Goal: Information Seeking & Learning: Learn about a topic

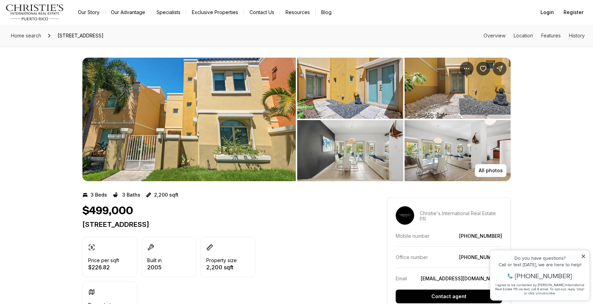
click at [351, 101] on img "View image gallery" at bounding box center [350, 88] width 106 height 61
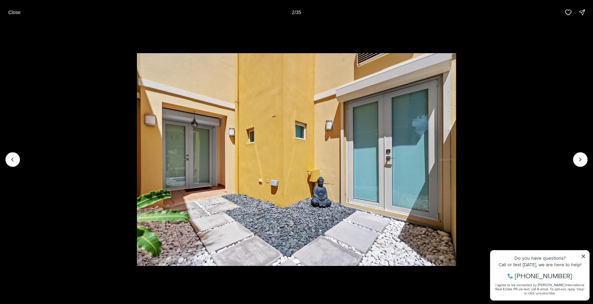
click at [351, 101] on img "2 of 35" at bounding box center [297, 159] width 320 height 213
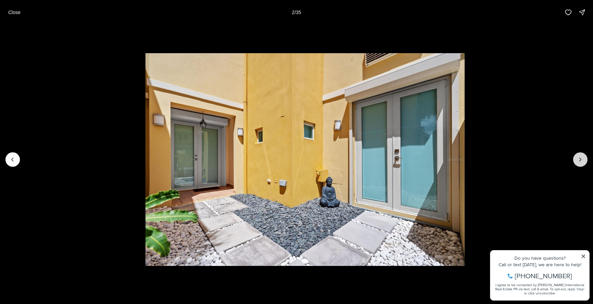
click at [577, 156] on button "Next slide" at bounding box center [580, 159] width 14 height 14
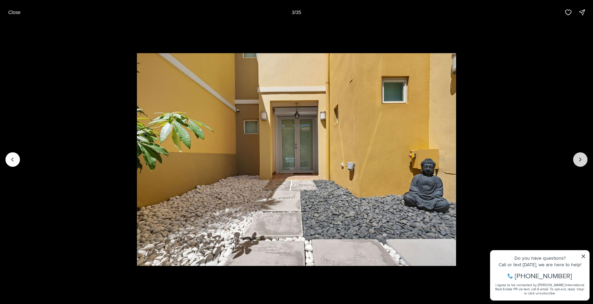
click at [577, 156] on button "Next slide" at bounding box center [580, 159] width 14 height 14
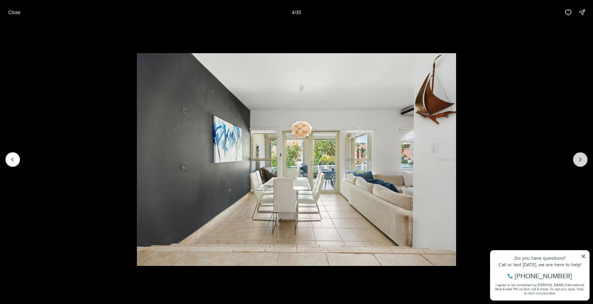
click at [577, 156] on button "Next slide" at bounding box center [580, 159] width 14 height 14
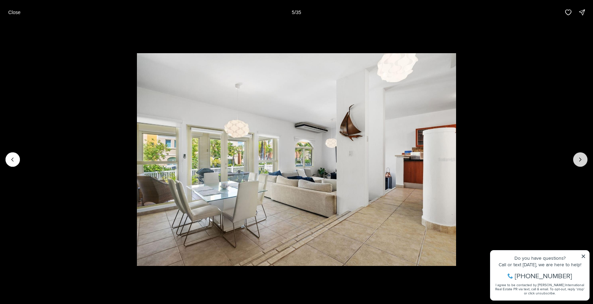
click at [577, 156] on button "Next slide" at bounding box center [580, 159] width 14 height 14
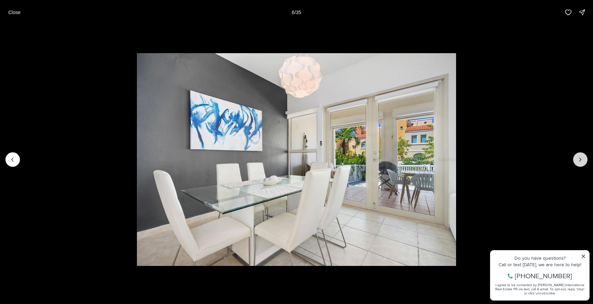
click at [577, 156] on button "Next slide" at bounding box center [580, 159] width 14 height 14
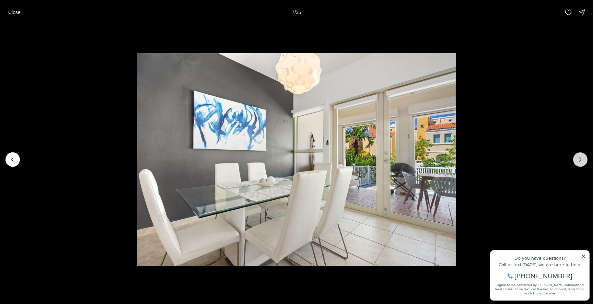
click at [577, 156] on button "Next slide" at bounding box center [580, 159] width 14 height 14
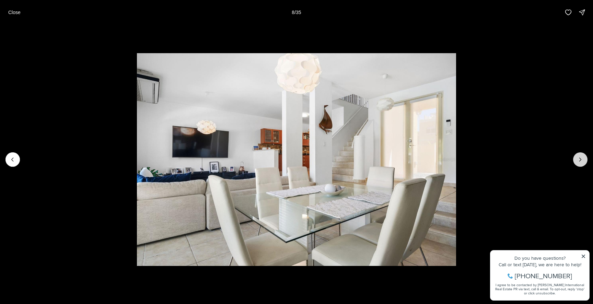
click at [577, 156] on button "Next slide" at bounding box center [580, 159] width 14 height 14
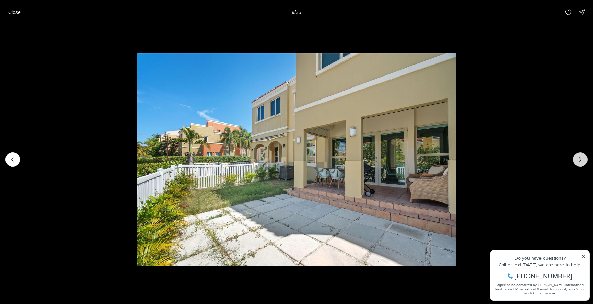
click at [577, 156] on button "Next slide" at bounding box center [580, 159] width 14 height 14
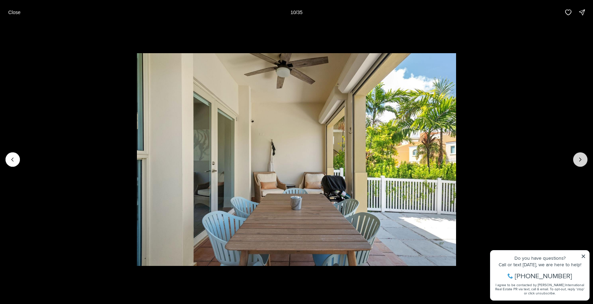
click at [577, 156] on button "Next slide" at bounding box center [580, 159] width 14 height 14
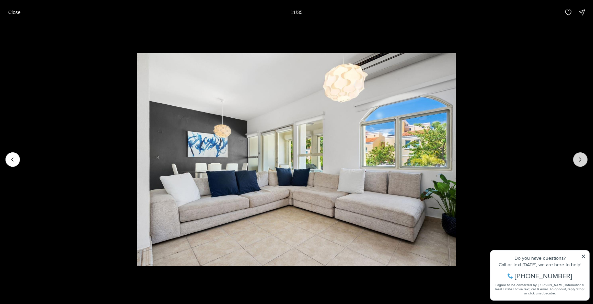
click at [577, 156] on button "Next slide" at bounding box center [580, 159] width 14 height 14
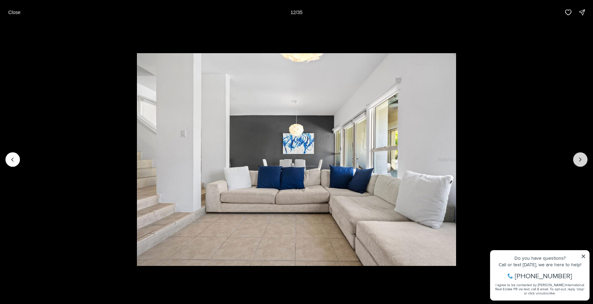
click at [577, 156] on button "Next slide" at bounding box center [580, 159] width 14 height 14
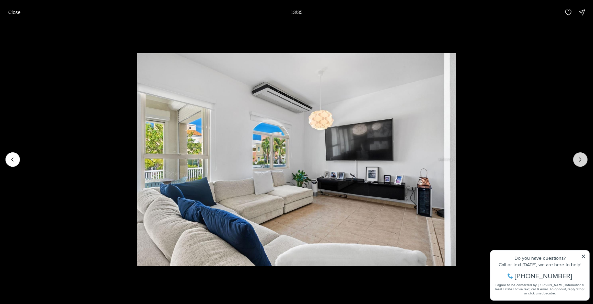
click at [577, 156] on button "Next slide" at bounding box center [580, 159] width 14 height 14
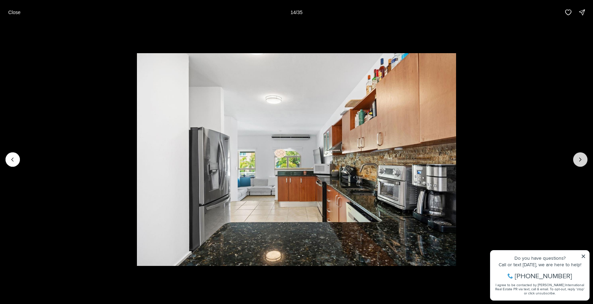
click at [577, 156] on button "Next slide" at bounding box center [580, 159] width 14 height 14
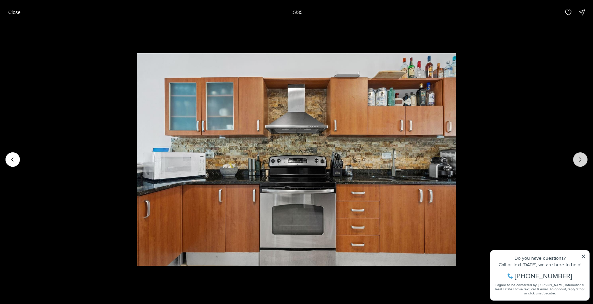
click at [577, 156] on button "Next slide" at bounding box center [580, 159] width 14 height 14
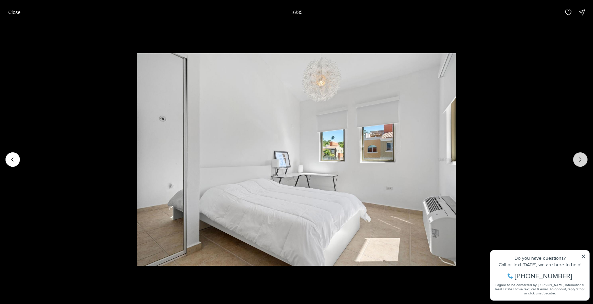
click at [577, 156] on button "Next slide" at bounding box center [580, 159] width 14 height 14
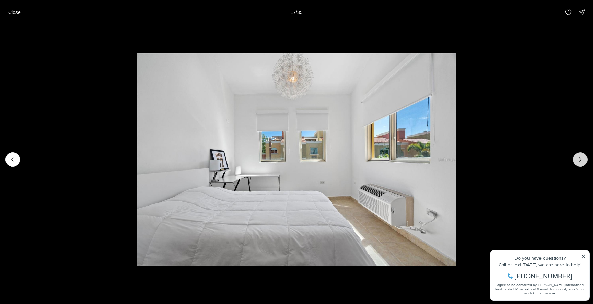
click at [577, 156] on button "Next slide" at bounding box center [580, 159] width 14 height 14
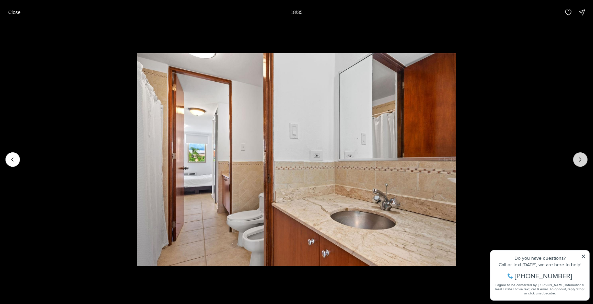
click at [577, 156] on button "Next slide" at bounding box center [580, 159] width 14 height 14
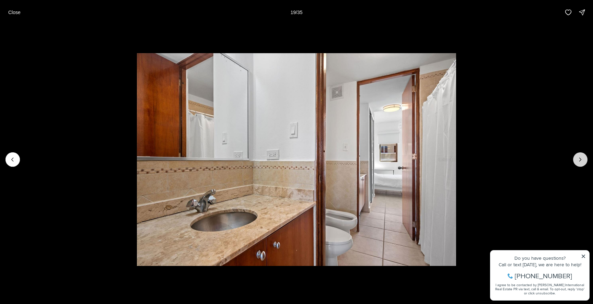
click at [577, 156] on button "Next slide" at bounding box center [580, 159] width 14 height 14
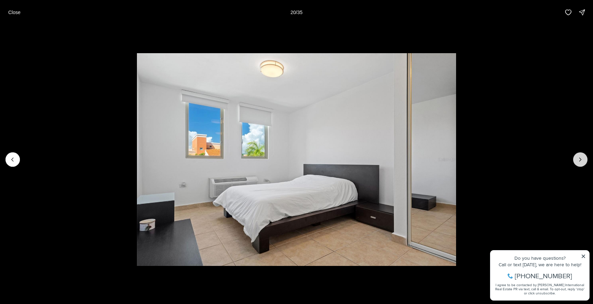
click at [577, 156] on button "Next slide" at bounding box center [580, 159] width 14 height 14
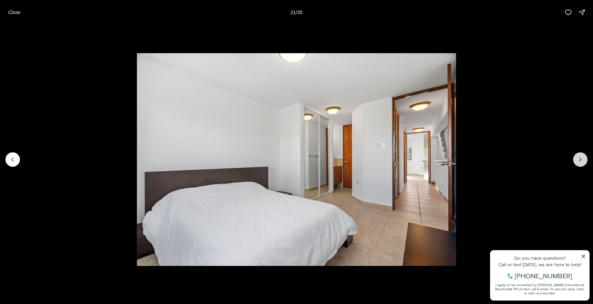
click at [577, 156] on button "Next slide" at bounding box center [580, 159] width 14 height 14
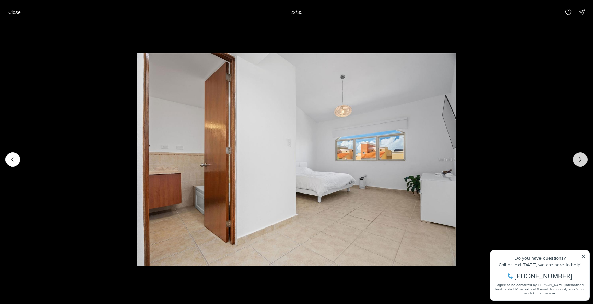
click at [577, 156] on button "Next slide" at bounding box center [580, 159] width 14 height 14
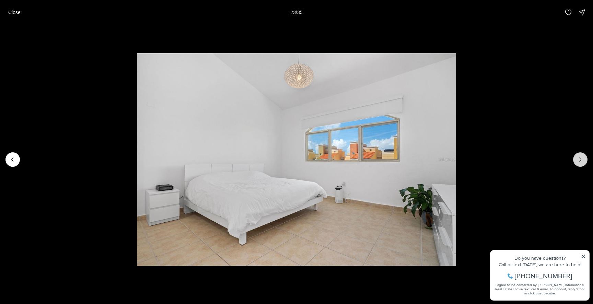
click at [577, 156] on button "Next slide" at bounding box center [580, 159] width 14 height 14
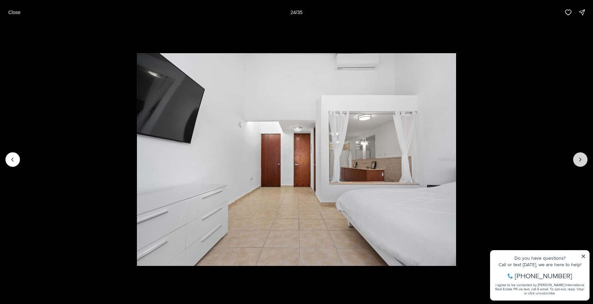
click at [577, 156] on button "Next slide" at bounding box center [580, 159] width 14 height 14
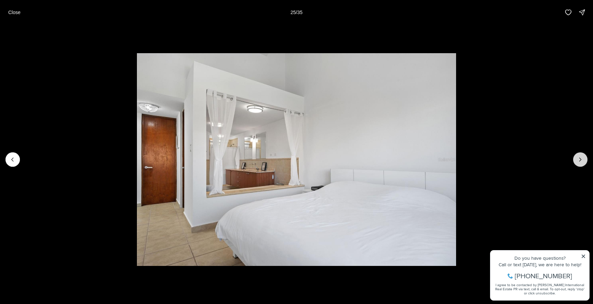
click at [577, 156] on button "Next slide" at bounding box center [580, 159] width 14 height 14
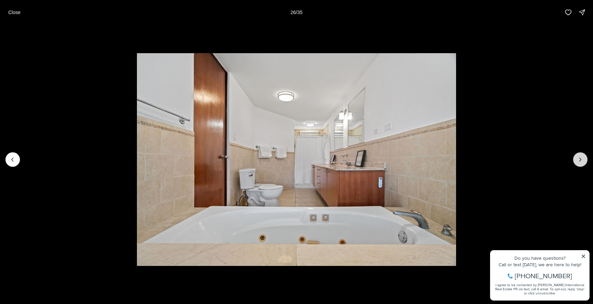
click at [577, 156] on button "Next slide" at bounding box center [580, 159] width 14 height 14
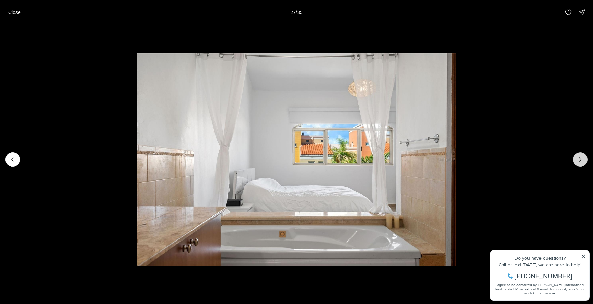
click at [577, 156] on button "Next slide" at bounding box center [580, 159] width 14 height 14
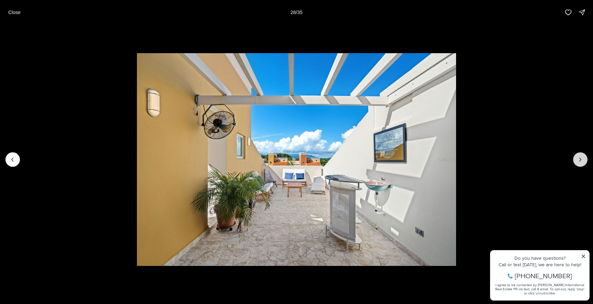
click at [577, 156] on button "Next slide" at bounding box center [580, 159] width 14 height 14
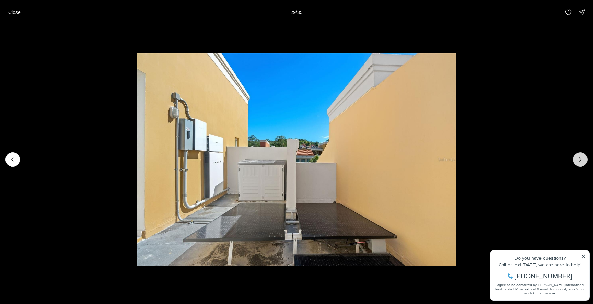
click at [577, 156] on button "Next slide" at bounding box center [580, 159] width 14 height 14
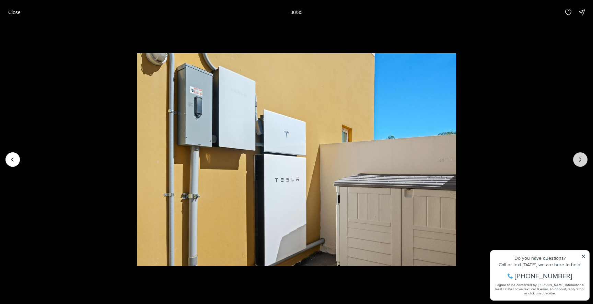
click at [577, 156] on button "Next slide" at bounding box center [580, 159] width 14 height 14
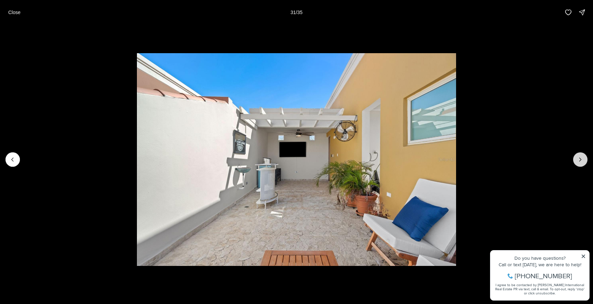
click at [577, 156] on button "Next slide" at bounding box center [580, 159] width 14 height 14
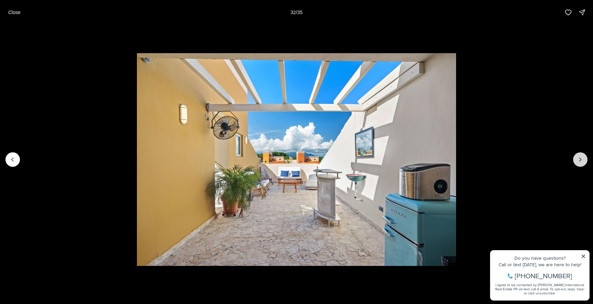
click at [577, 156] on button "Next slide" at bounding box center [580, 159] width 14 height 14
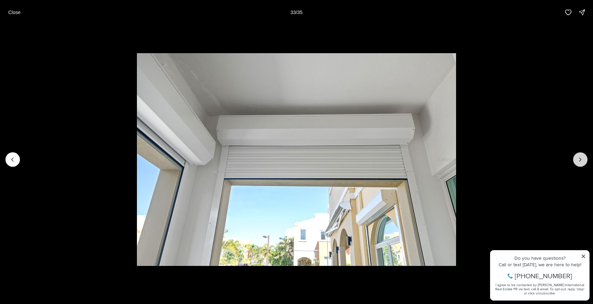
click at [577, 156] on button "Next slide" at bounding box center [580, 159] width 14 height 14
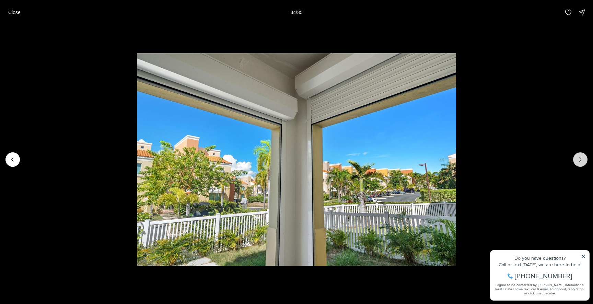
click at [577, 156] on button "Next slide" at bounding box center [580, 159] width 14 height 14
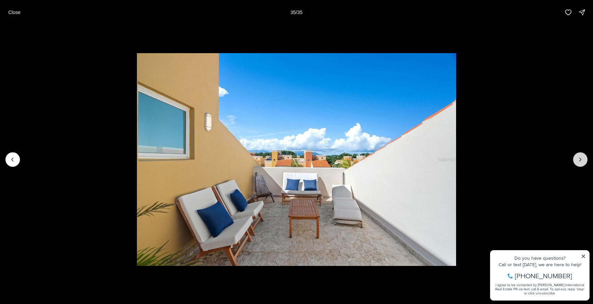
click at [577, 156] on div at bounding box center [580, 159] width 14 height 14
